Goal: Transaction & Acquisition: Book appointment/travel/reservation

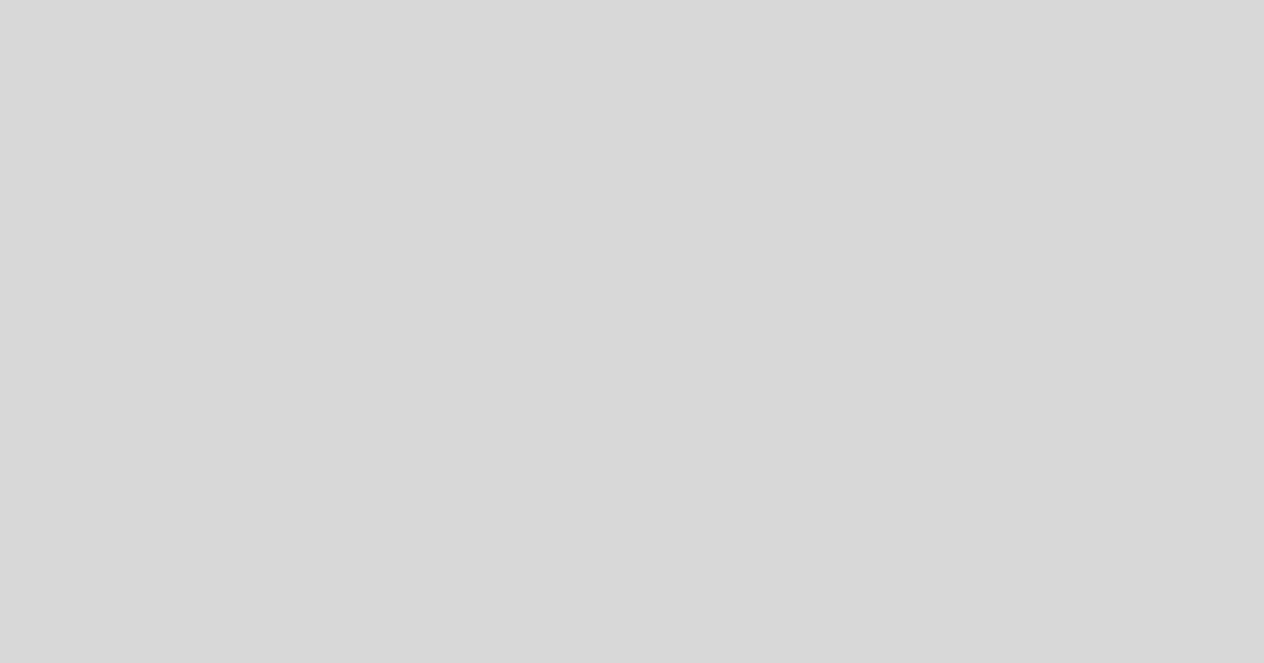
select select "es"
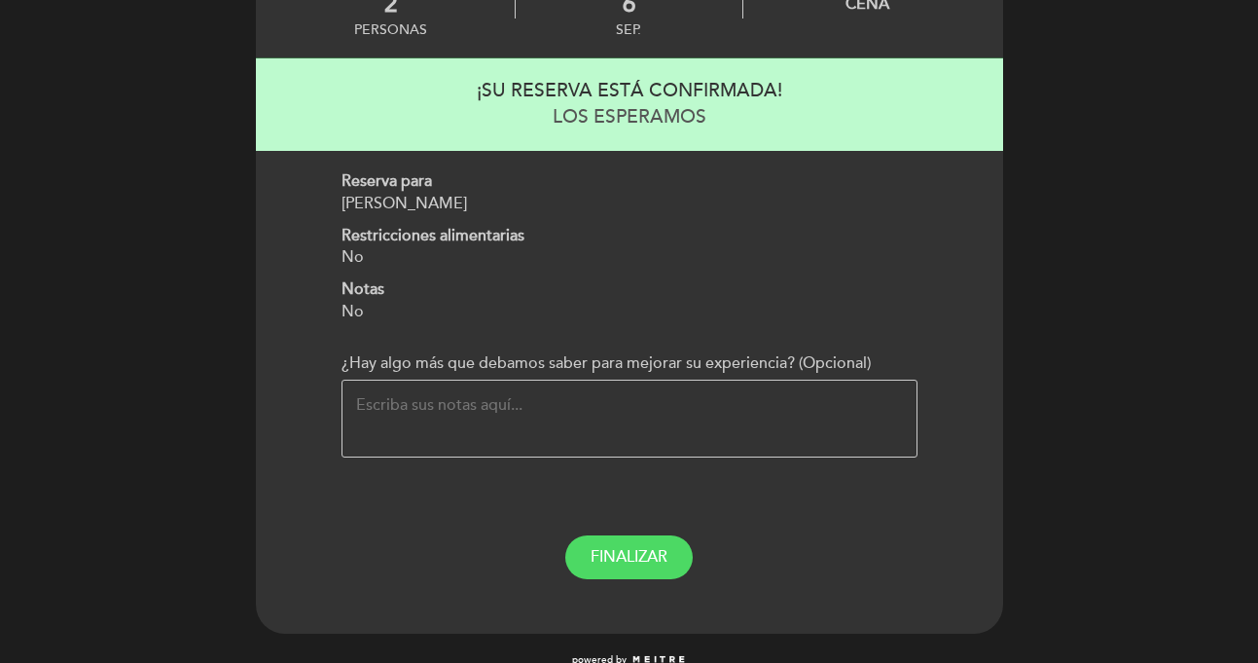
scroll to position [193, 0]
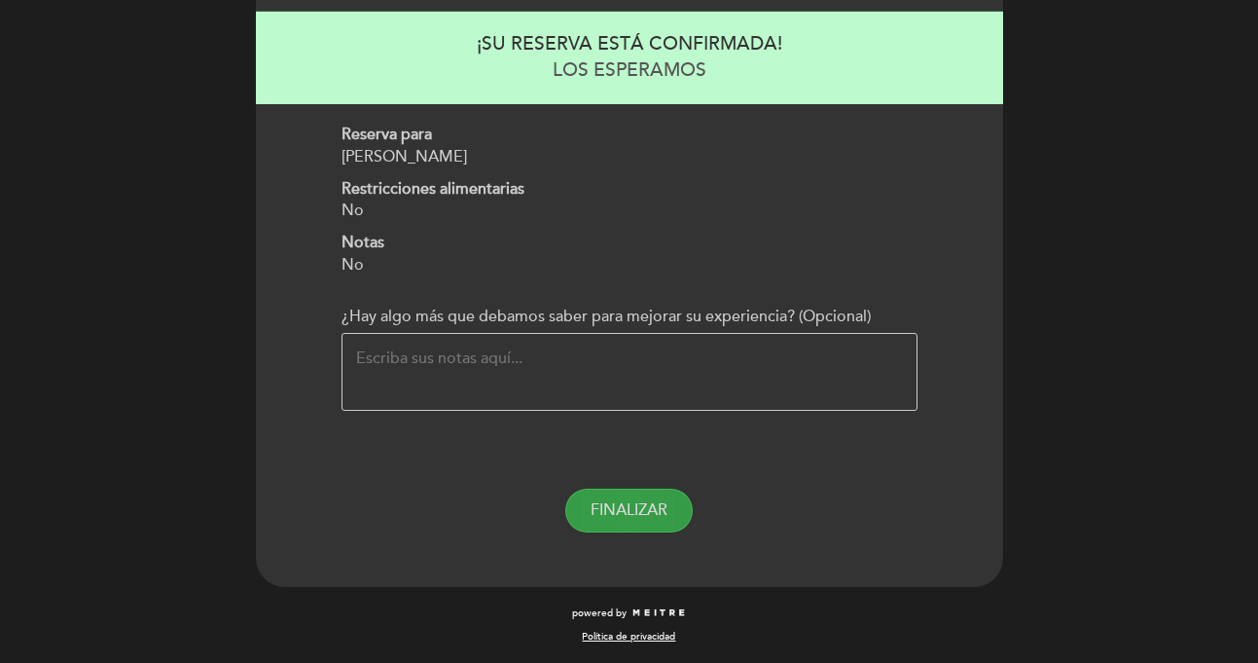
click at [657, 511] on span "FINALIZAR" at bounding box center [629, 509] width 77 height 19
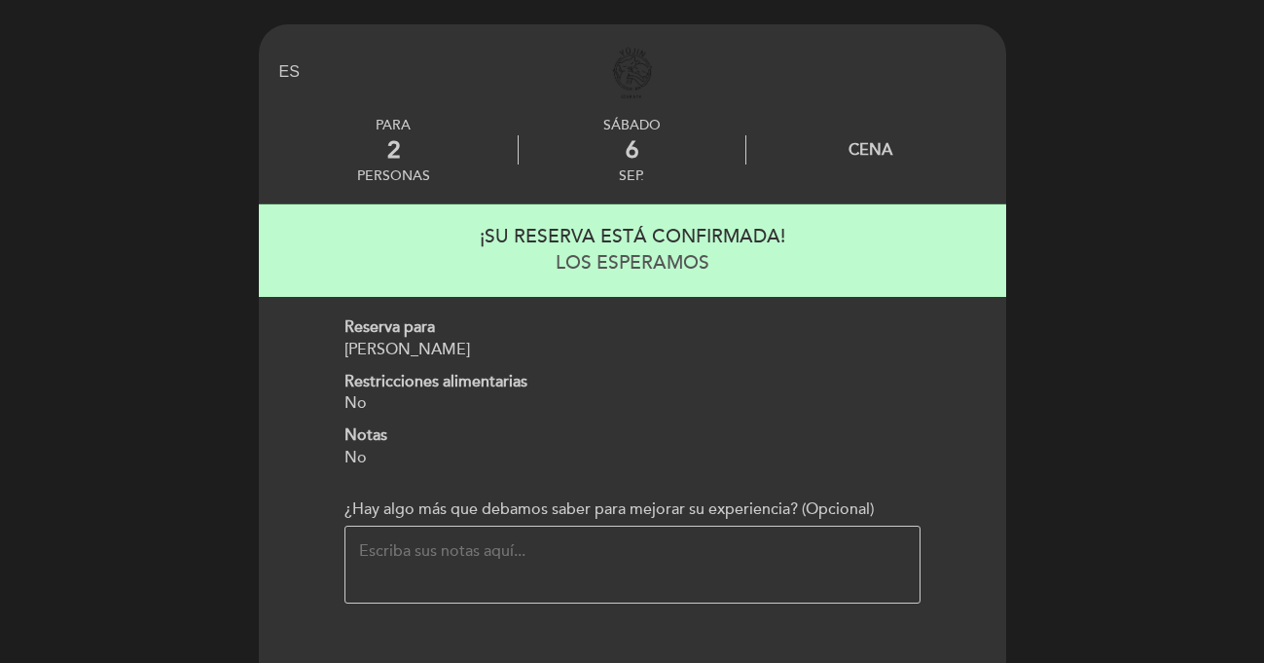
select select "es"
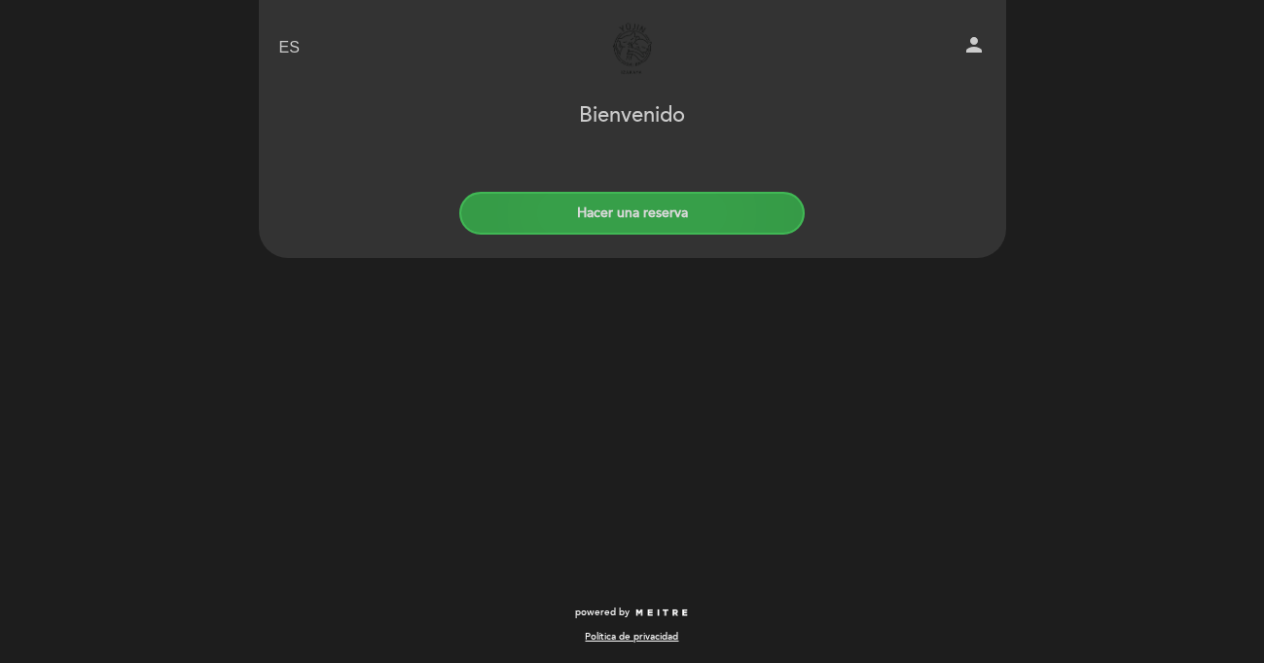
click at [700, 216] on button "Hacer una reserva" at bounding box center [631, 213] width 345 height 43
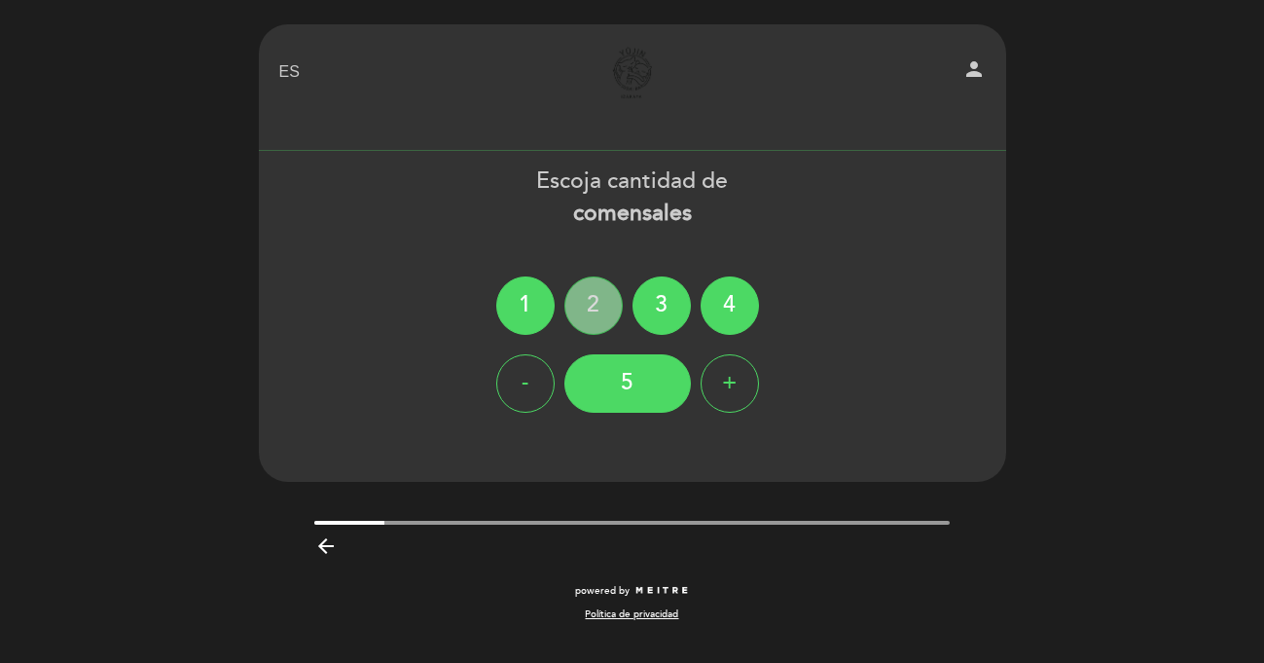
click at [595, 316] on div "2" at bounding box center [593, 305] width 58 height 58
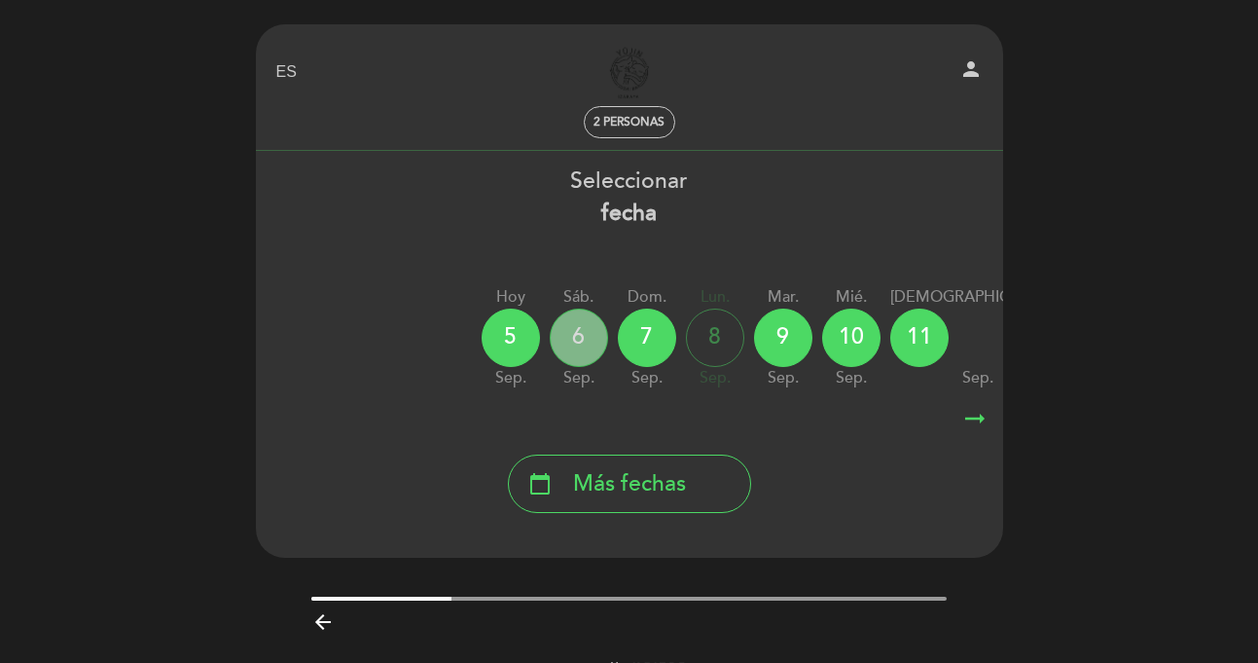
click at [577, 339] on div "6" at bounding box center [579, 337] width 58 height 58
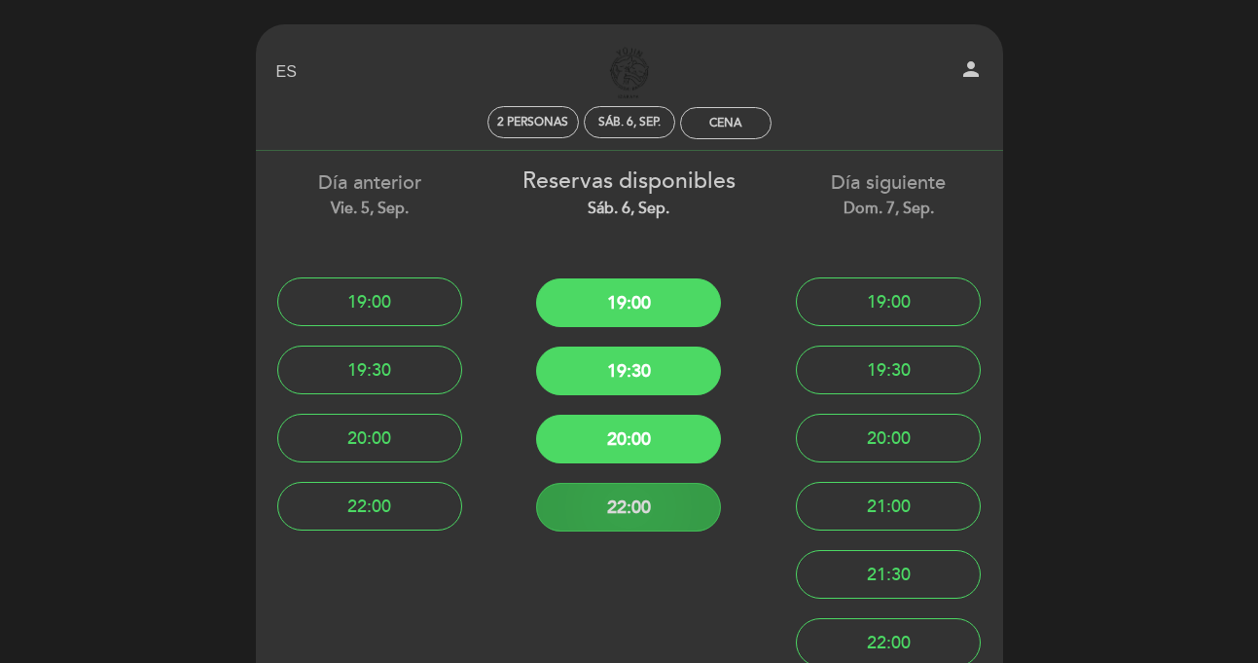
click at [659, 524] on button "22:00" at bounding box center [628, 507] width 185 height 49
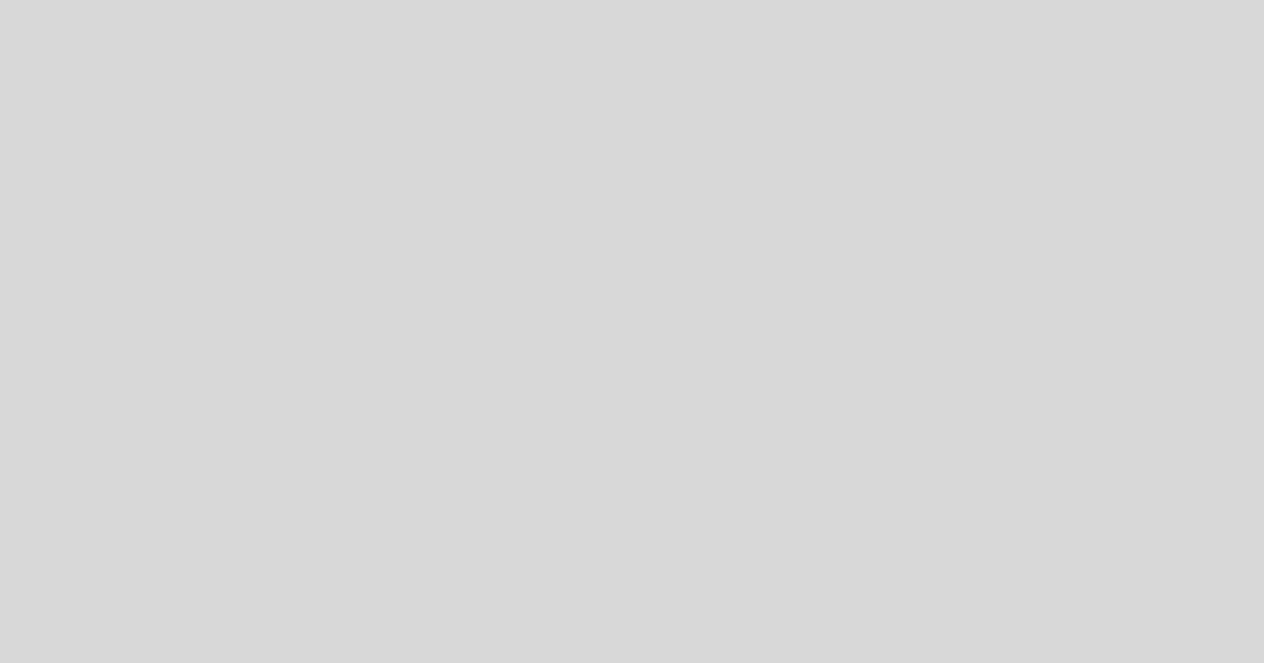
select select "es"
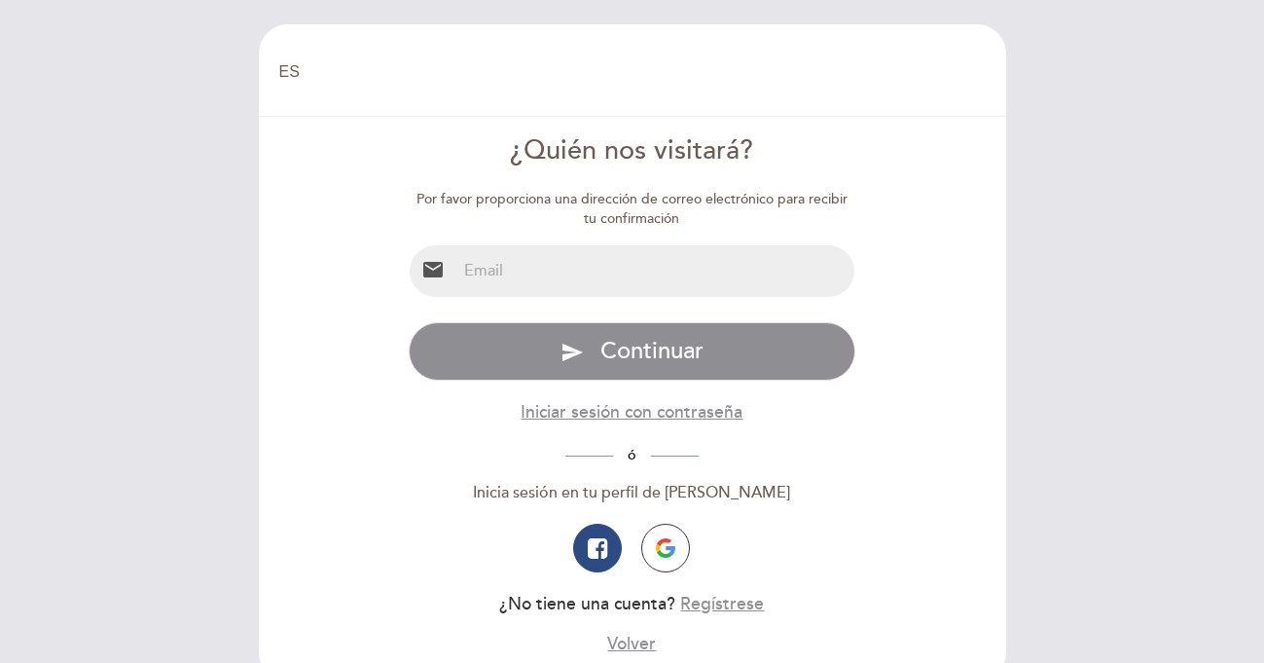
click at [344, 509] on form "¿Quién nos visitará? Por favor proporciona una dirección de correo electrónico …" at bounding box center [632, 394] width 720 height 524
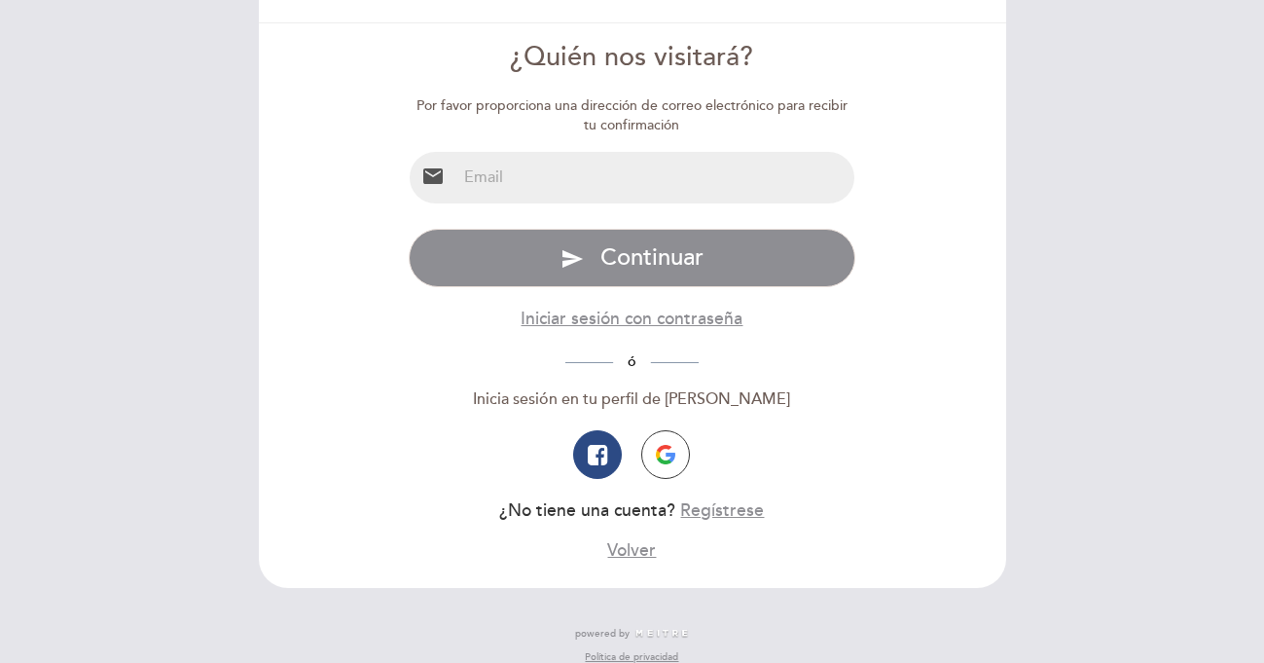
scroll to position [115, 0]
